Goal: Navigation & Orientation: Find specific page/section

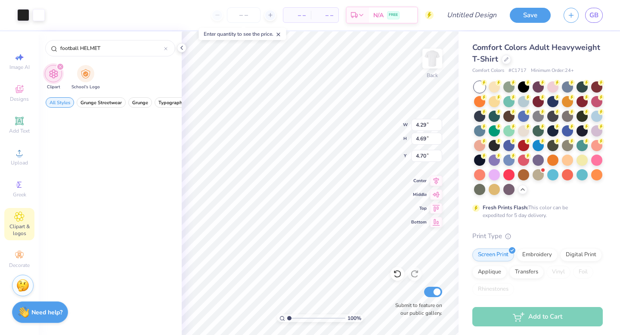
scroll to position [525, 0]
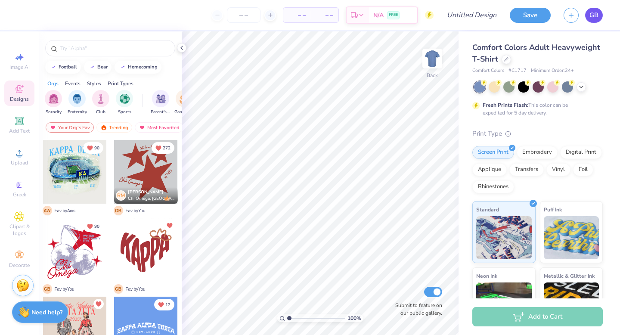
click at [587, 16] on link "GB" at bounding box center [594, 15] width 18 height 15
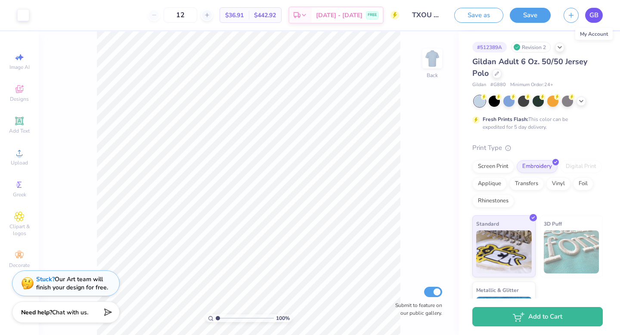
click at [593, 17] on span "GB" at bounding box center [593, 15] width 9 height 10
